Goal: Task Accomplishment & Management: Manage account settings

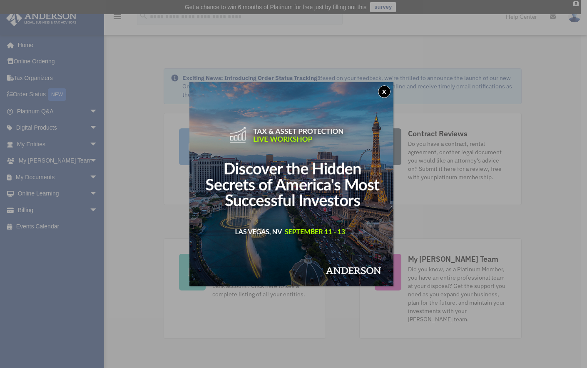
click at [386, 90] on button "x" at bounding box center [384, 91] width 12 height 12
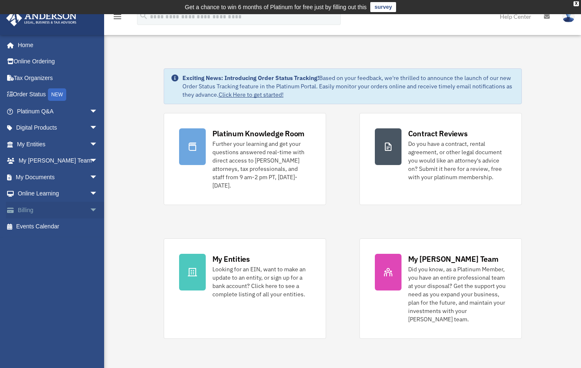
click at [90, 212] on span "arrow_drop_down" at bounding box center [98, 210] width 17 height 17
click at [59, 240] on link "Past Invoices" at bounding box center [61, 243] width 99 height 17
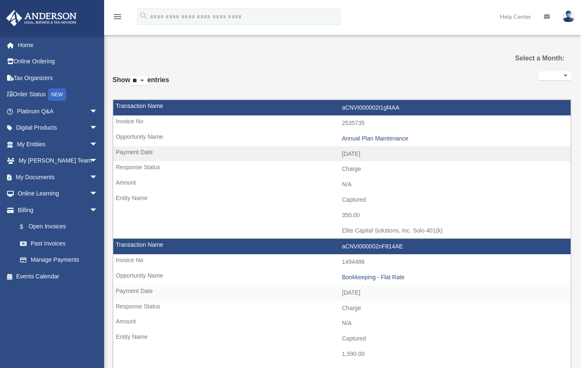
select select
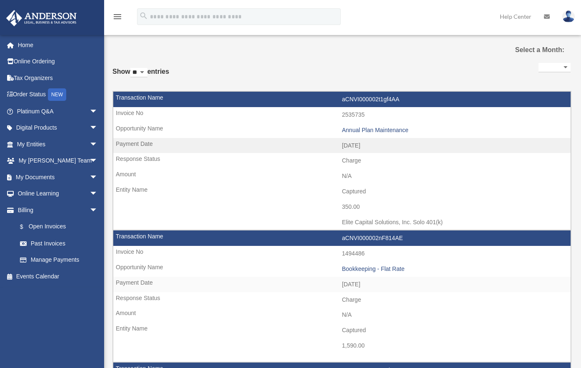
scroll to position [22, 0]
